Goal: Find specific page/section: Find specific page/section

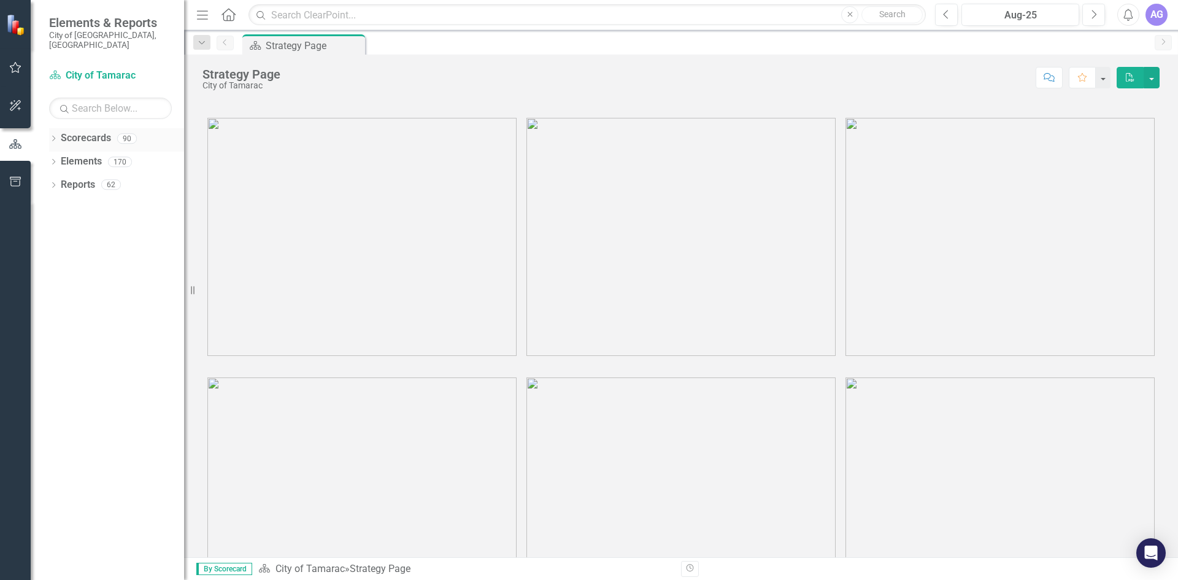
click at [53, 136] on icon "Dropdown" at bounding box center [53, 139] width 9 height 7
click at [63, 158] on icon "Dropdown" at bounding box center [59, 161] width 9 height 7
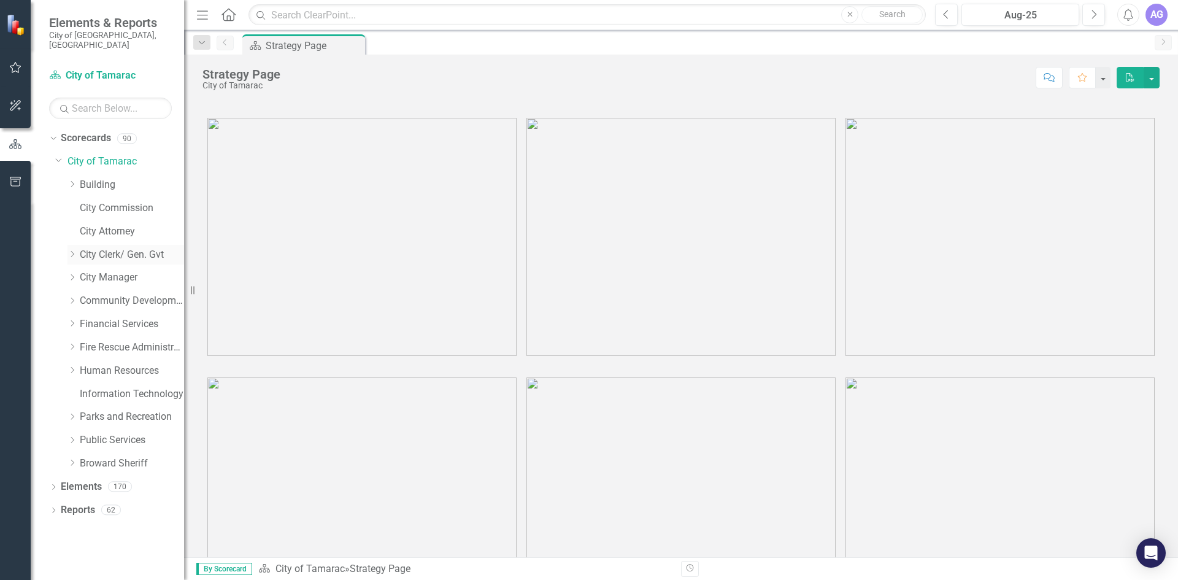
click at [71, 250] on icon "Dropdown" at bounding box center [71, 253] width 9 height 7
click at [96, 340] on link "Operational Efficiency" at bounding box center [138, 347] width 92 height 14
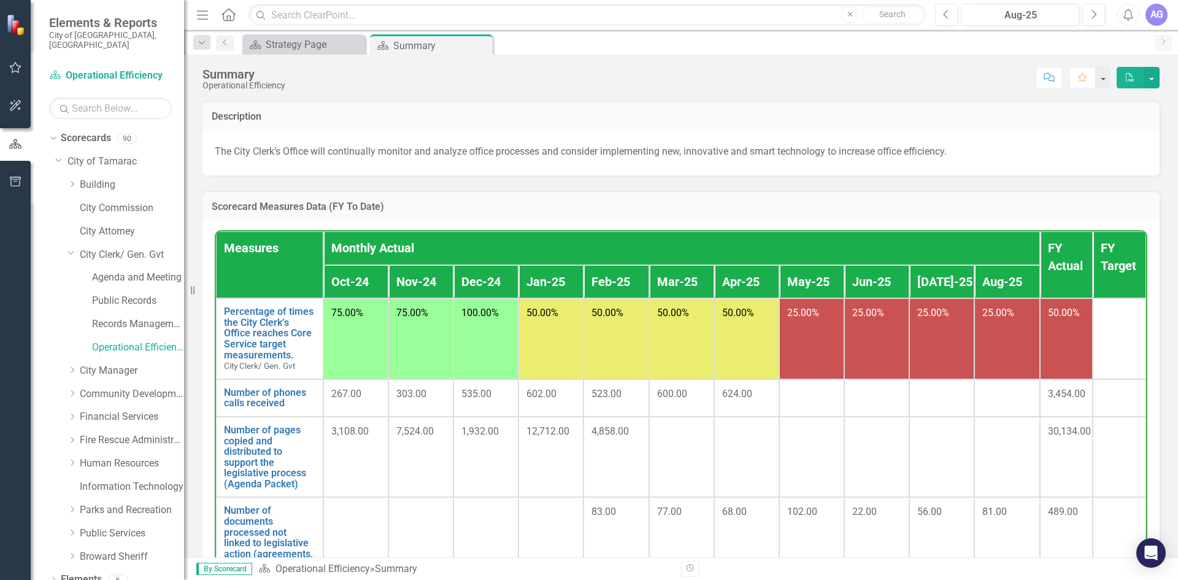
click at [657, 426] on div at bounding box center [681, 431] width 49 height 15
click at [248, 445] on link "Number of pages copied and distributed to support the legislative process (Agen…" at bounding box center [269, 456] width 91 height 65
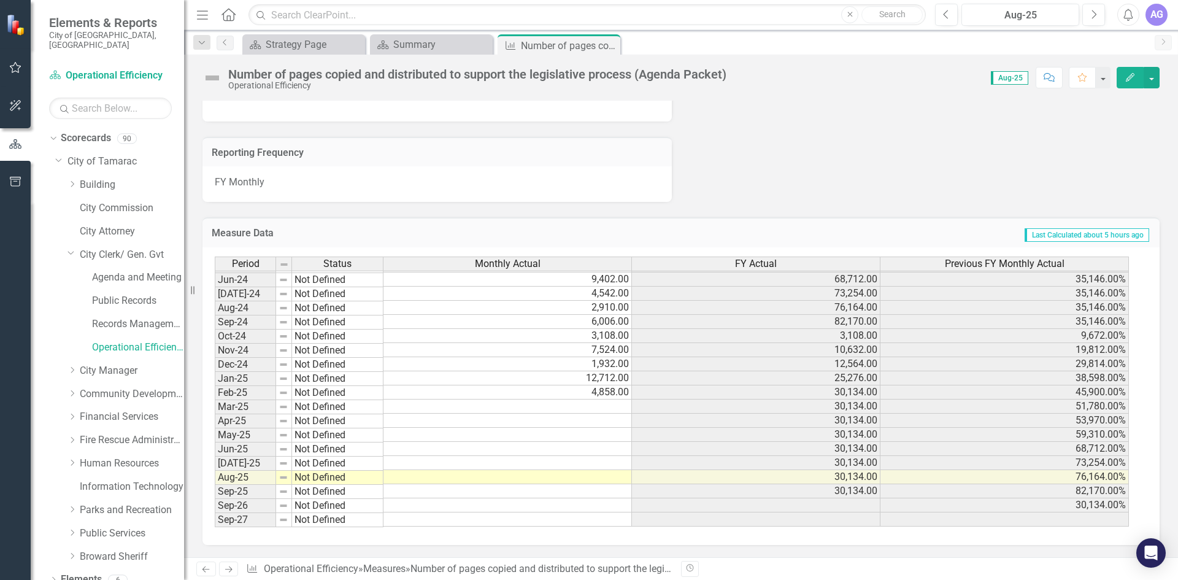
scroll to position [451, 0]
click at [599, 404] on tbody "Oct-22 Not Defined 4,464.00 4,464.00 Nov-22 Not Defined 1,206.00 5,670.00 Dec-2…" at bounding box center [672, 258] width 914 height 537
